Goal: Find specific page/section: Find specific page/section

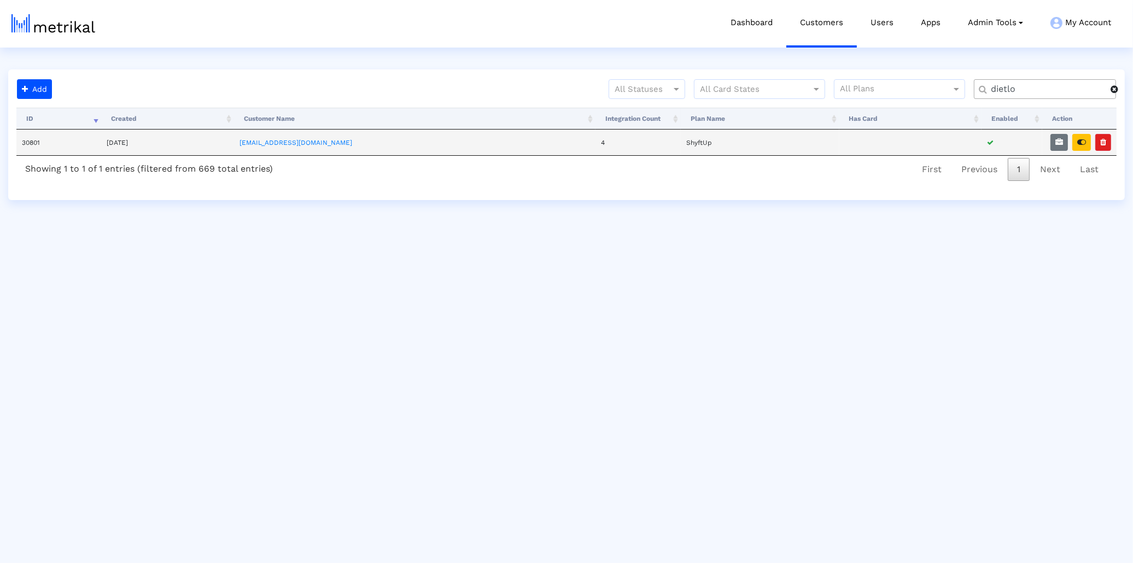
click at [271, 141] on td "[EMAIL_ADDRESS][DOMAIN_NAME]" at bounding box center [414, 143] width 361 height 26
click at [284, 141] on link "[EMAIL_ADDRESS][DOMAIN_NAME]" at bounding box center [295, 143] width 113 height 8
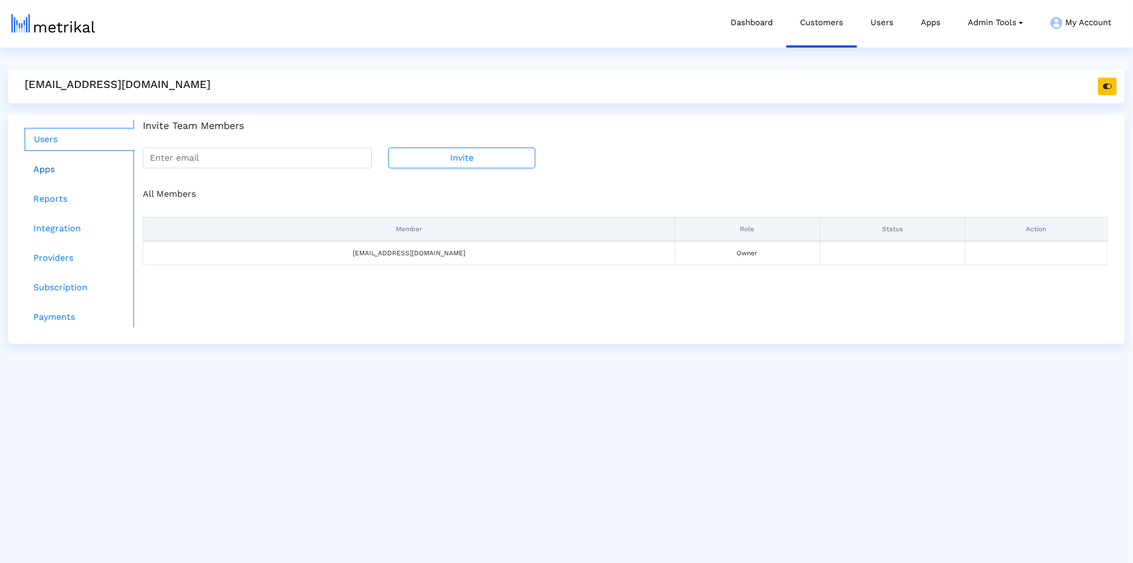
click at [86, 177] on link "Apps" at bounding box center [80, 170] width 110 height 22
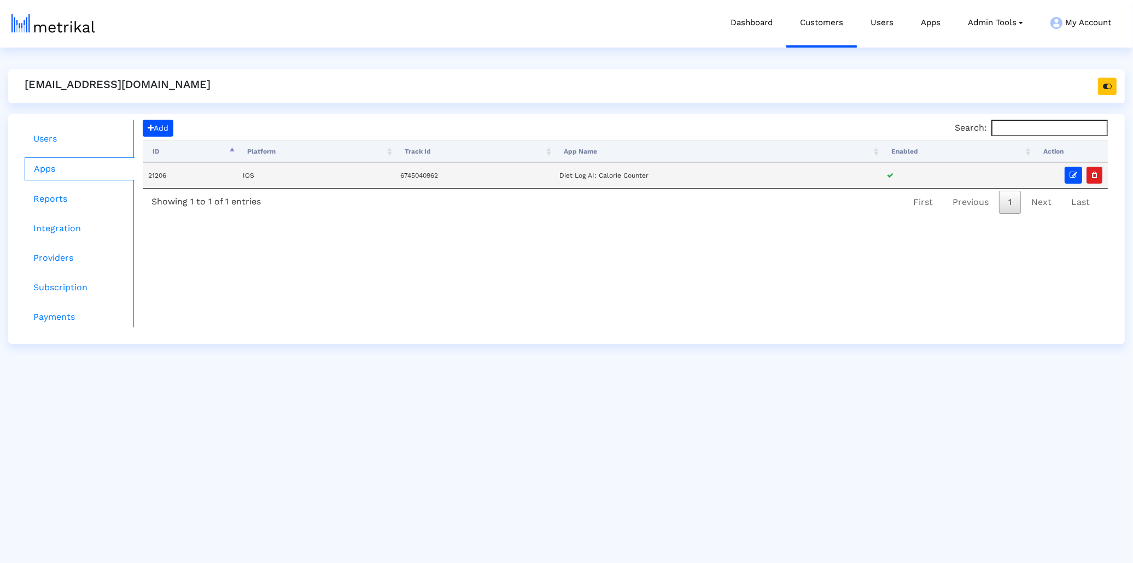
click at [157, 171] on td "21206" at bounding box center [190, 175] width 95 height 26
copy td "21206"
